Goal: Check status: Check status

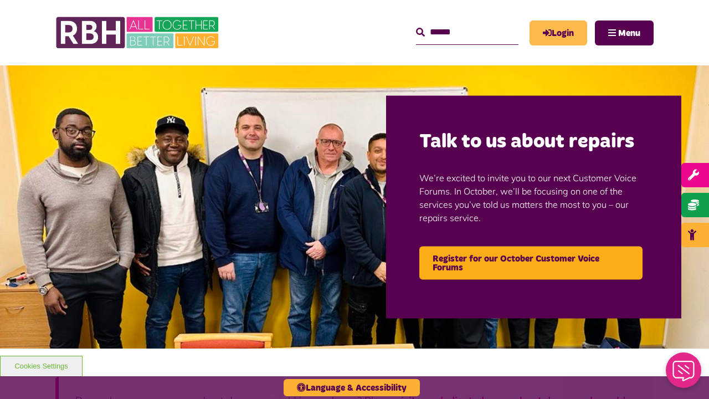
click at [565, 28] on link "Login" at bounding box center [559, 32] width 58 height 25
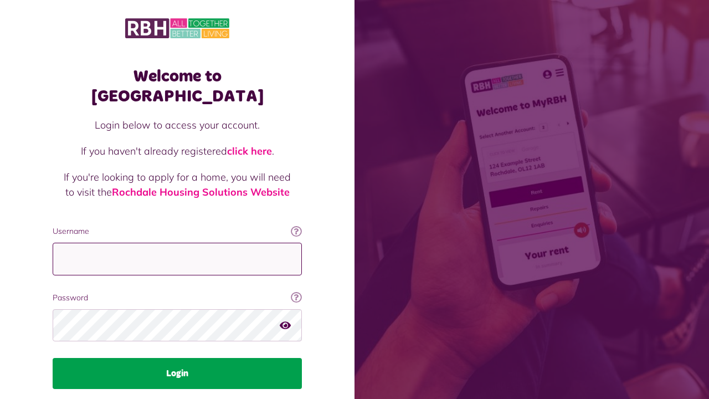
type input "**********"
click at [198, 358] on button "Login" at bounding box center [177, 373] width 249 height 31
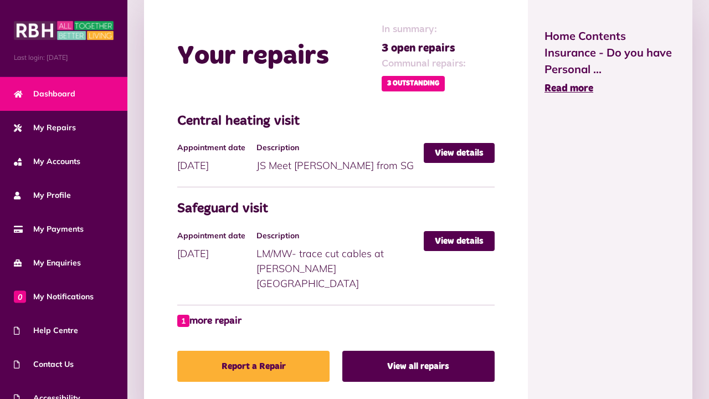
scroll to position [513, 0]
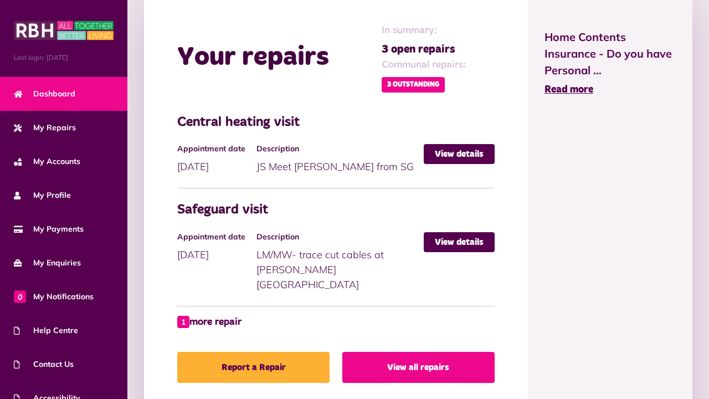
click at [427, 356] on link "View all repairs" at bounding box center [418, 367] width 152 height 31
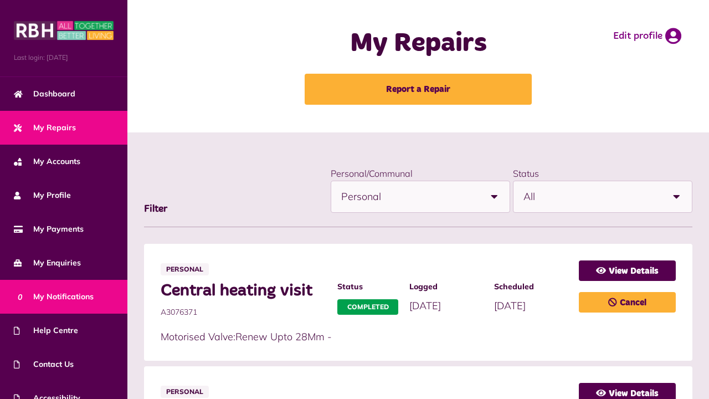
scroll to position [50, 0]
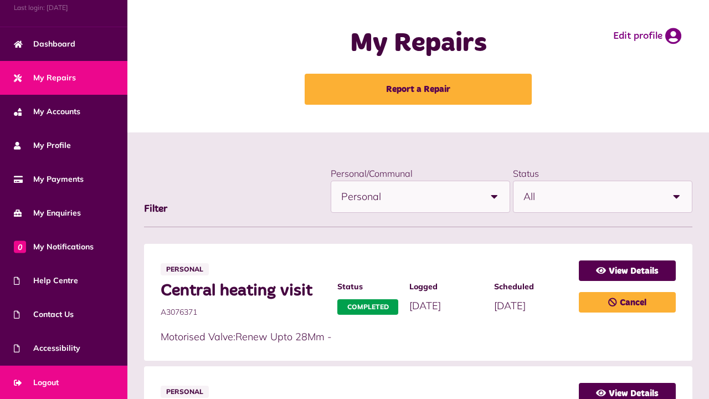
click at [67, 384] on link "Logout" at bounding box center [63, 383] width 127 height 34
